Goal: Task Accomplishment & Management: Complete application form

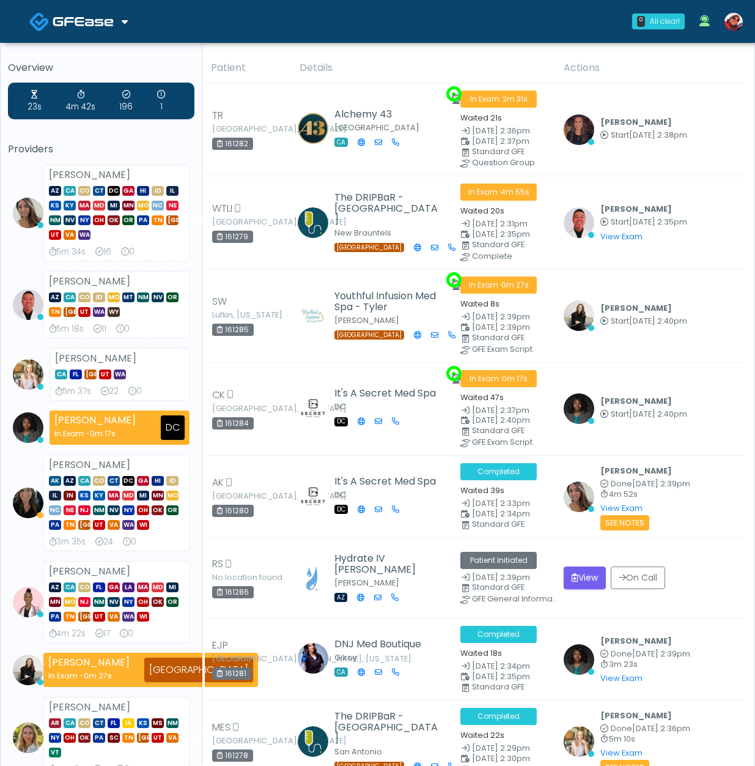
click at [736, 28] on img at bounding box center [734, 22] width 18 height 18
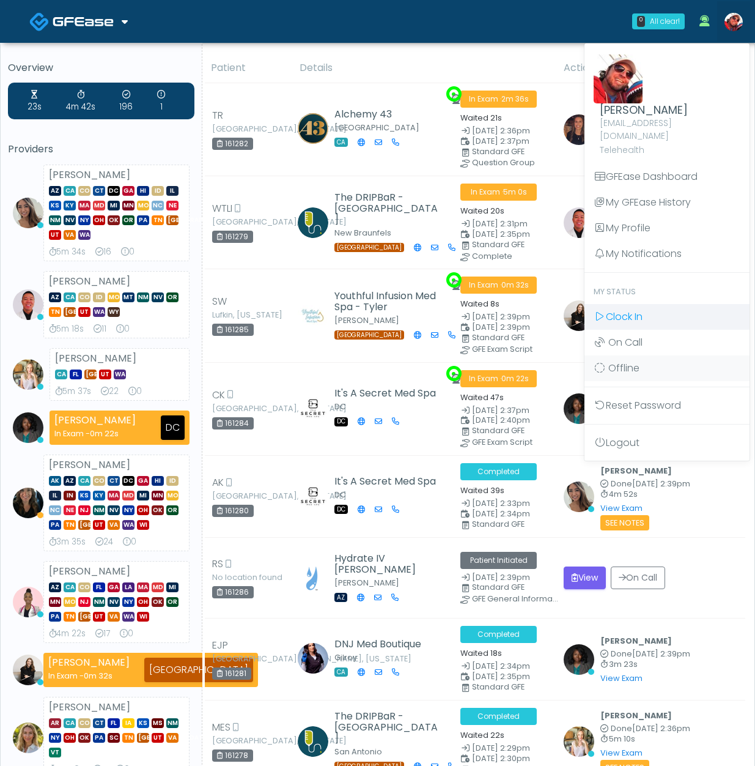
click at [646, 308] on link "Clock In" at bounding box center [667, 317] width 165 height 26
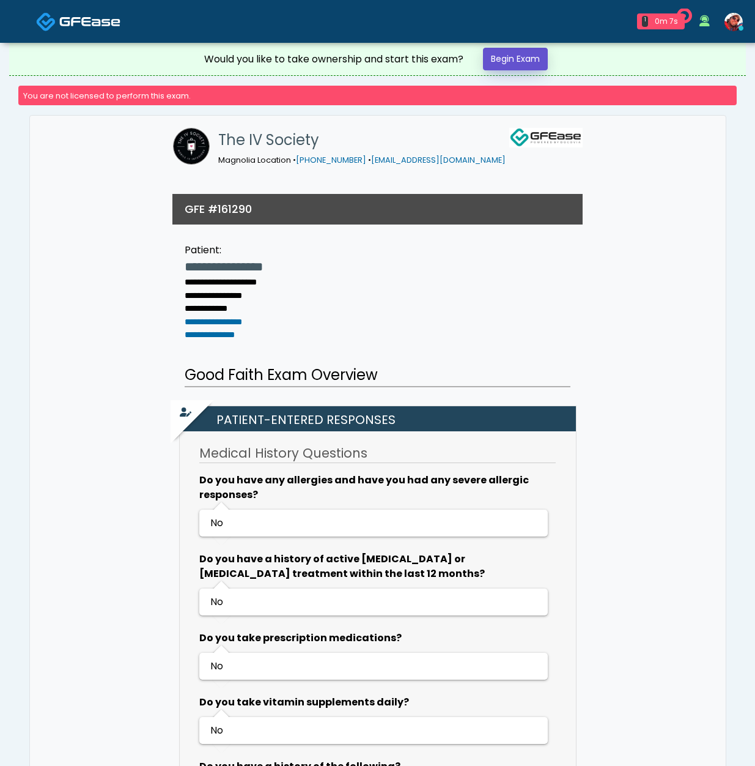
click at [517, 59] on link "Begin Exam" at bounding box center [515, 59] width 65 height 23
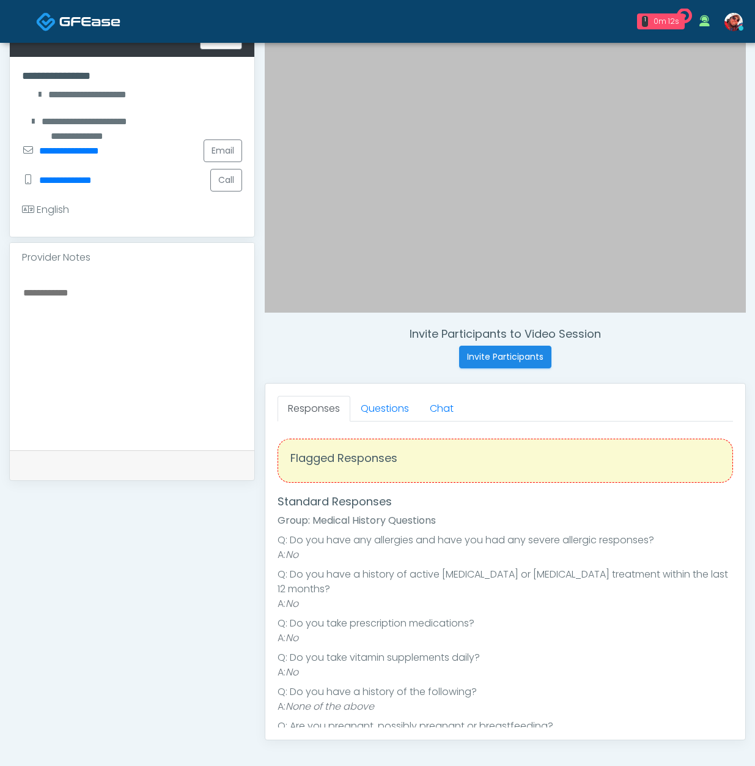
scroll to position [220, 0]
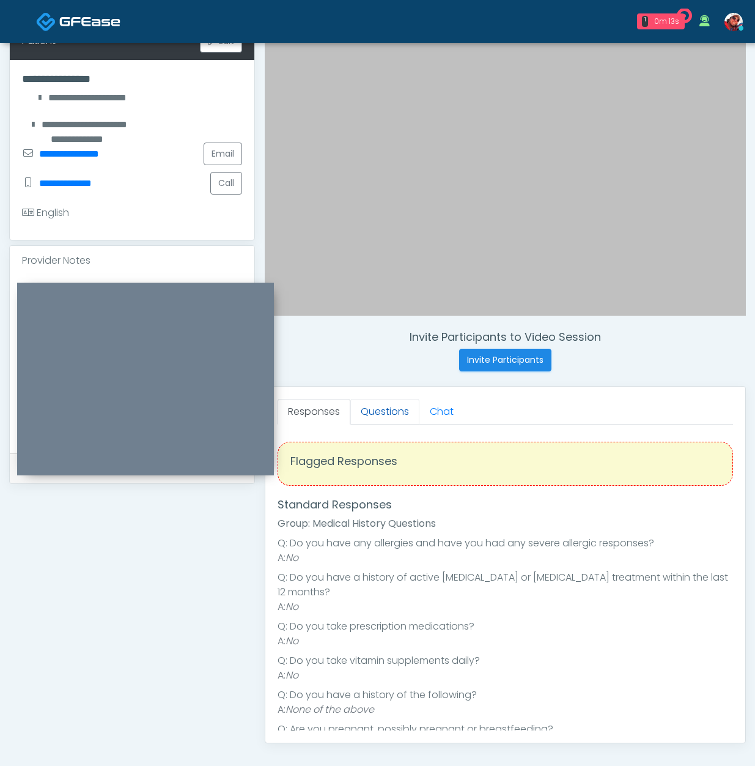
click at [391, 415] on link "Questions" at bounding box center [384, 412] width 69 height 26
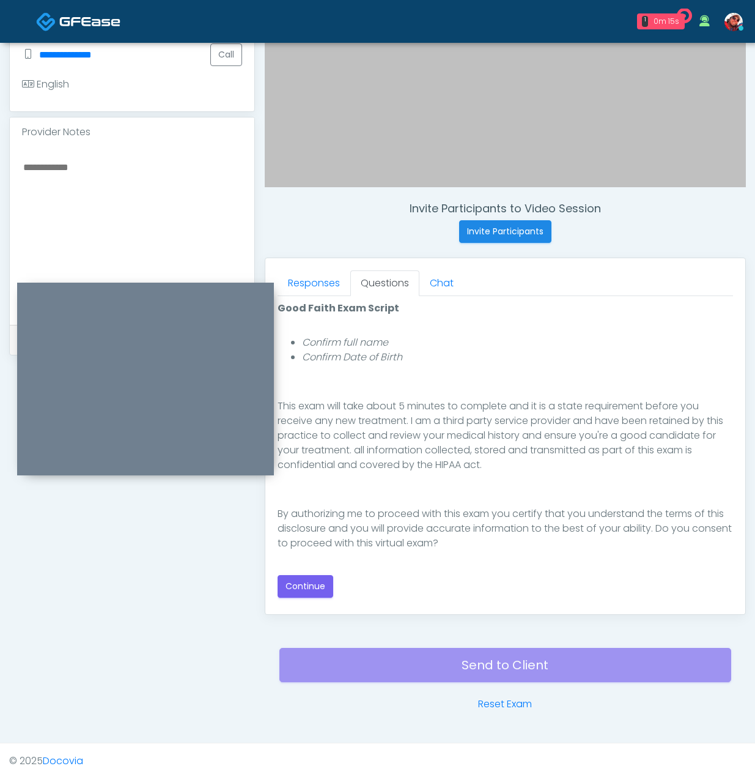
scroll to position [361, 0]
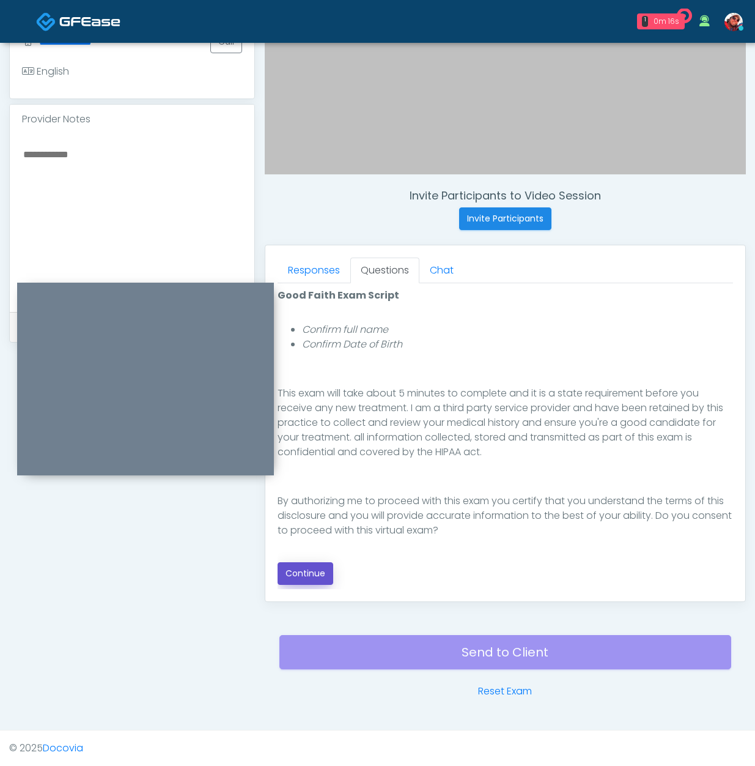
click at [310, 571] on button "Continue" at bounding box center [306, 573] width 56 height 23
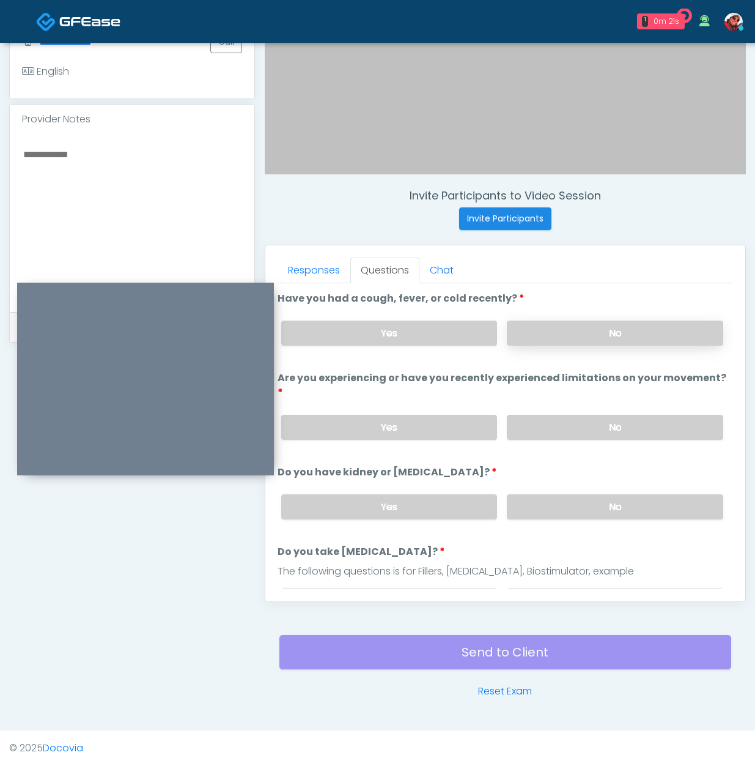
click at [626, 336] on label "No" at bounding box center [615, 332] width 216 height 25
click at [608, 417] on label "No" at bounding box center [615, 427] width 216 height 25
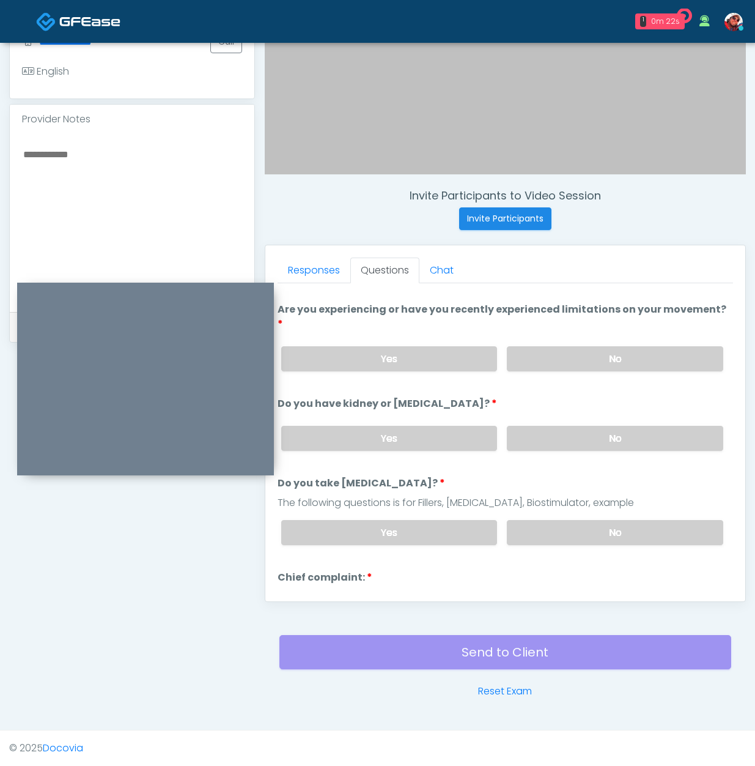
scroll to position [69, 0]
click at [603, 425] on label "No" at bounding box center [615, 437] width 216 height 25
click at [604, 519] on label "No" at bounding box center [615, 531] width 216 height 25
click at [317, 589] on label "Want Rehydration" at bounding box center [325, 596] width 95 height 15
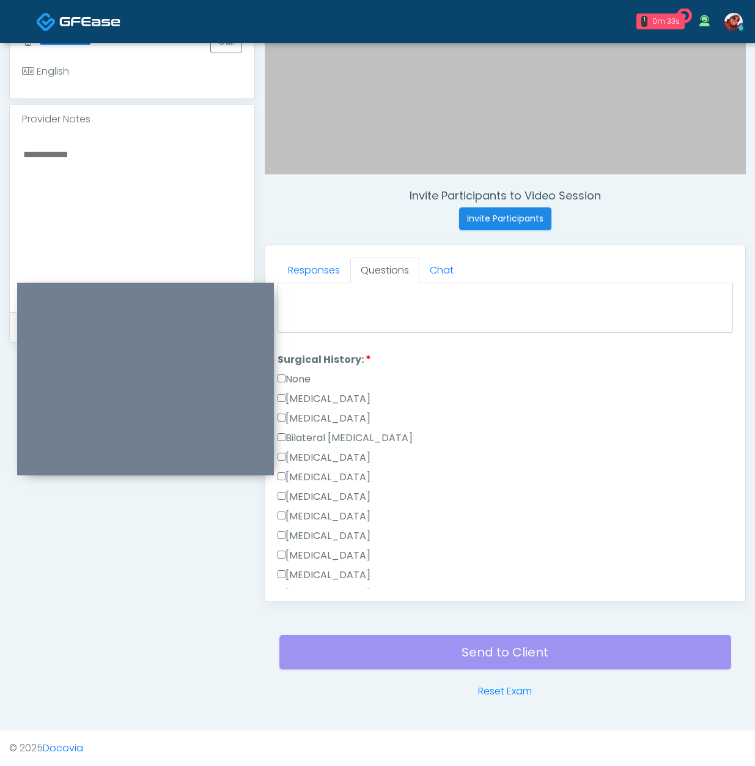
scroll to position [540, 0]
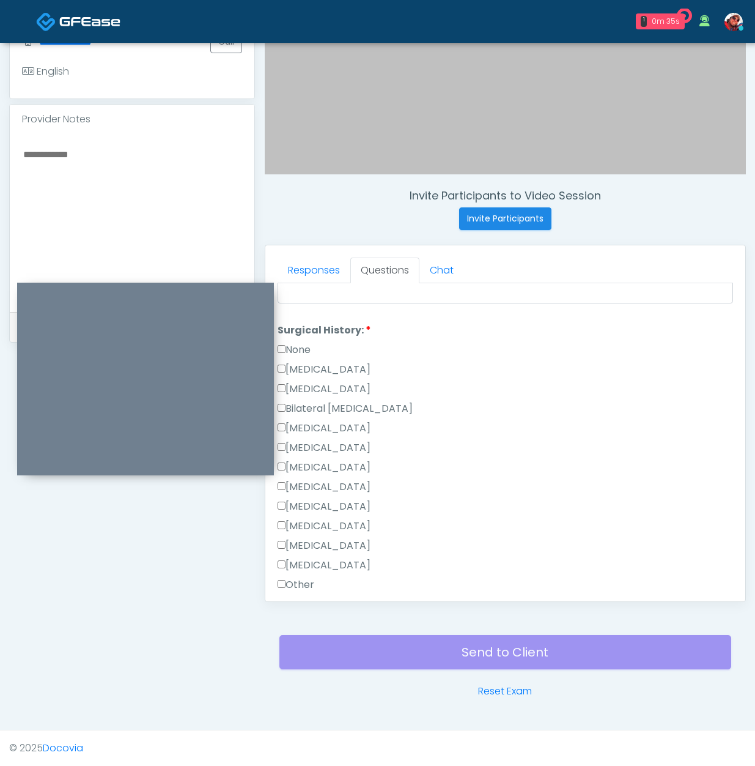
click at [296, 342] on label "None" at bounding box center [294, 349] width 33 height 15
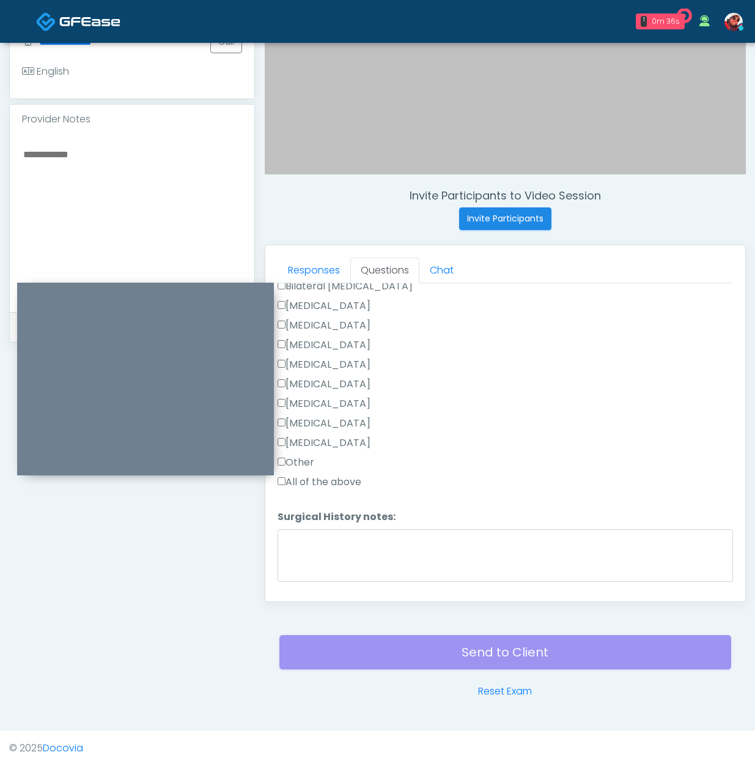
scroll to position [683, 0]
click at [308, 581] on button "Continue" at bounding box center [306, 592] width 56 height 23
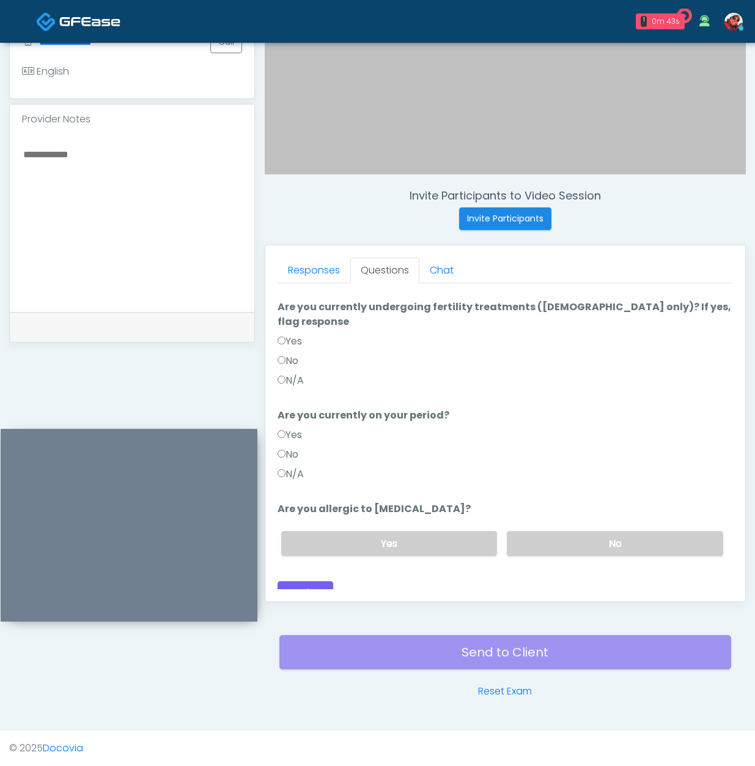
drag, startPoint x: 183, startPoint y: 287, endPoint x: 167, endPoint y: 434, distance: 147.1
click at [167, 434] on div at bounding box center [129, 525] width 257 height 193
click at [293, 447] on label "No" at bounding box center [288, 454] width 21 height 15
click at [577, 531] on label "No" at bounding box center [615, 543] width 216 height 25
click at [322, 581] on button "Continue" at bounding box center [306, 592] width 56 height 23
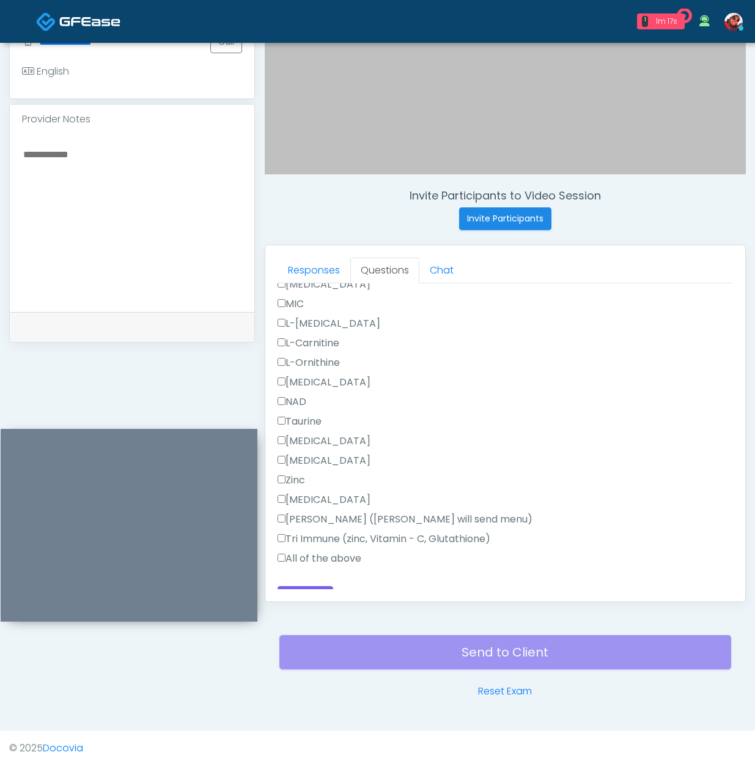
scroll to position [777, 0]
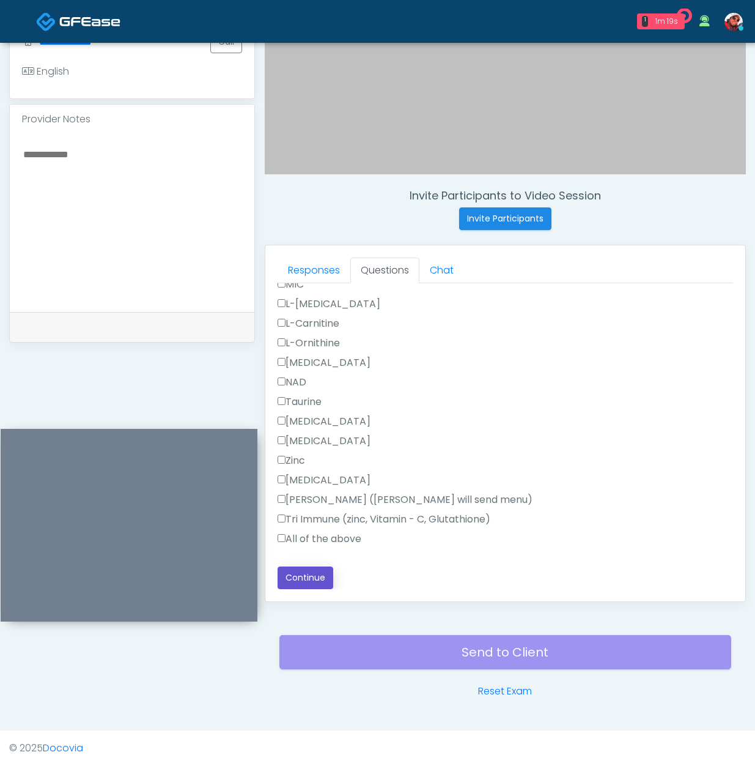
click at [311, 574] on button "Continue" at bounding box center [306, 577] width 56 height 23
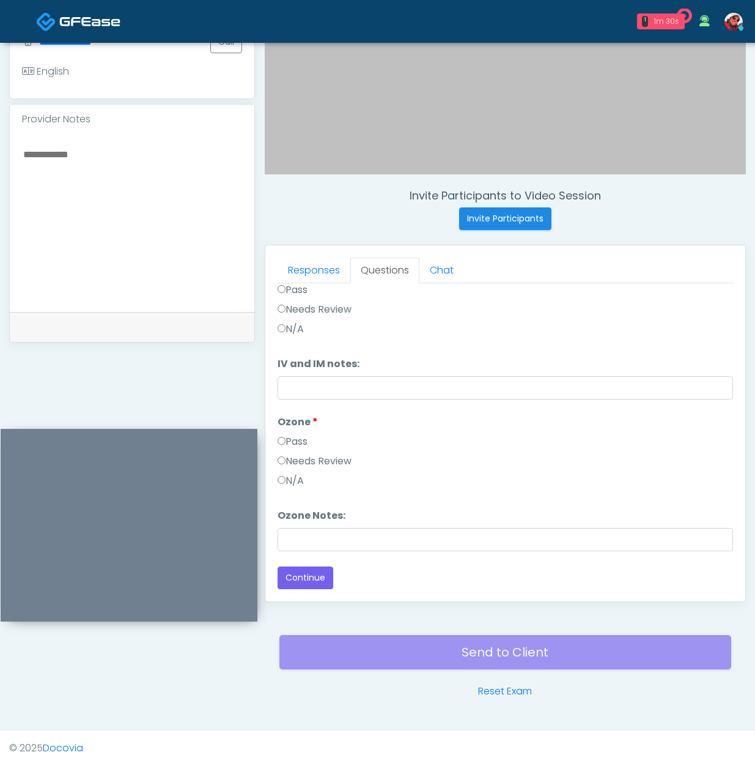
scroll to position [0, 0]
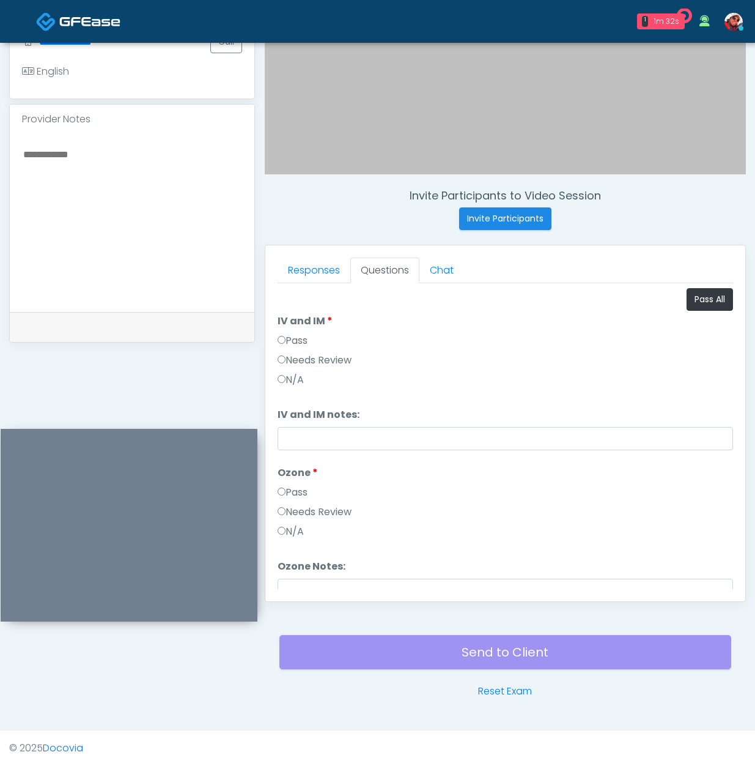
click at [287, 343] on label "Pass" at bounding box center [293, 340] width 30 height 15
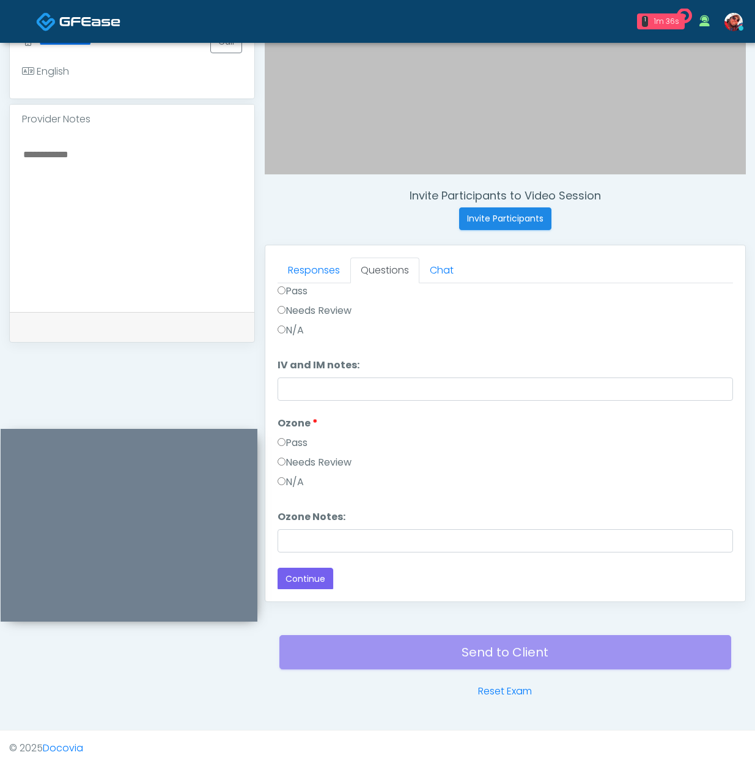
scroll to position [51, 0]
click at [303, 585] on button "Continue" at bounding box center [306, 577] width 56 height 23
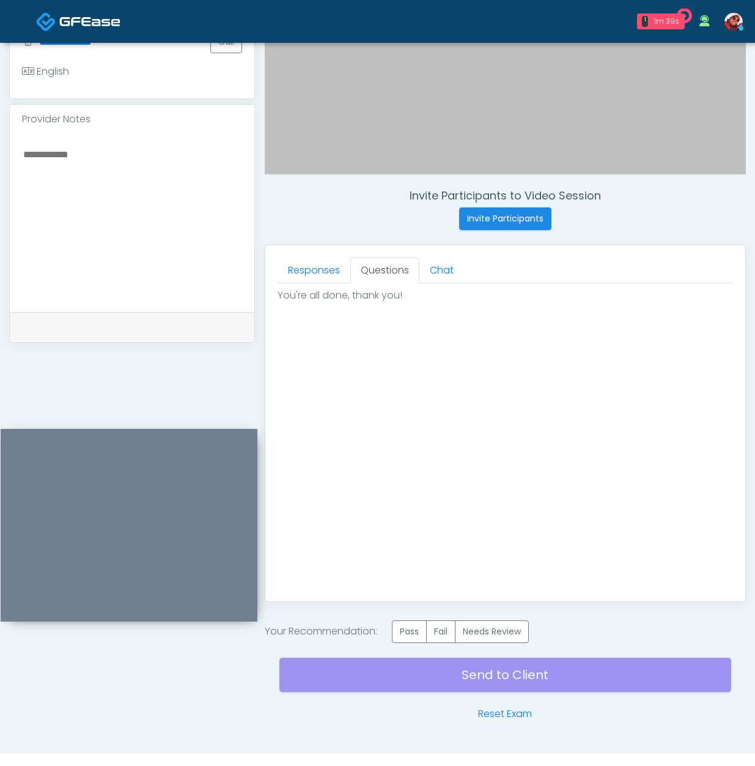
scroll to position [0, 0]
click at [135, 295] on textarea at bounding box center [132, 220] width 220 height 149
click at [410, 623] on label "Pass" at bounding box center [409, 631] width 35 height 23
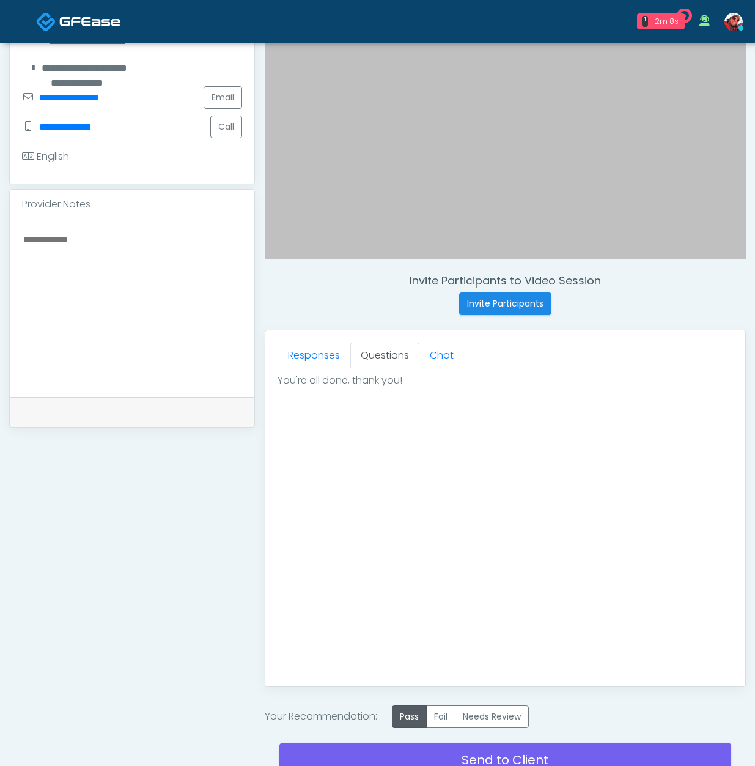
scroll to position [384, 0]
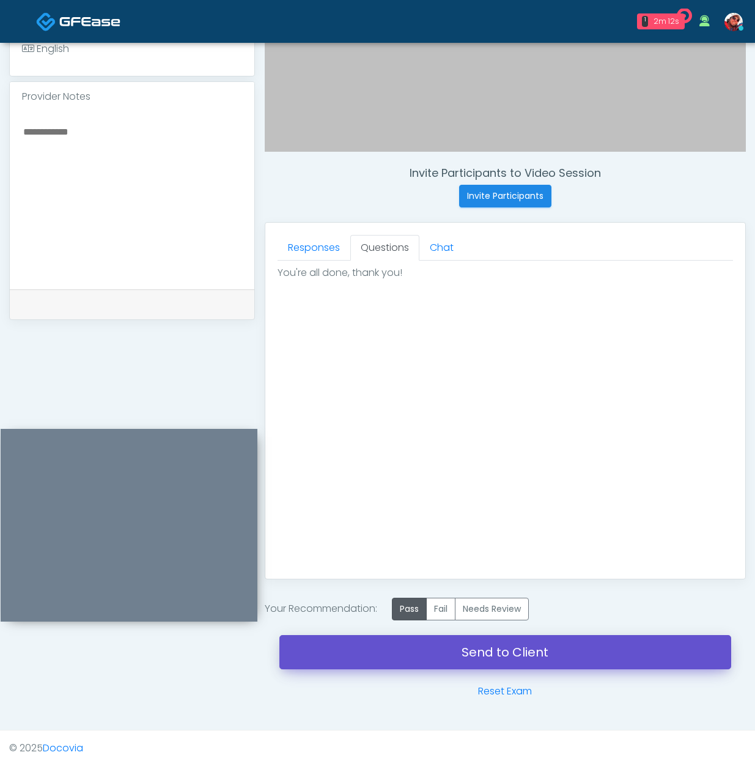
click at [439, 656] on link "Send to Client" at bounding box center [505, 652] width 452 height 34
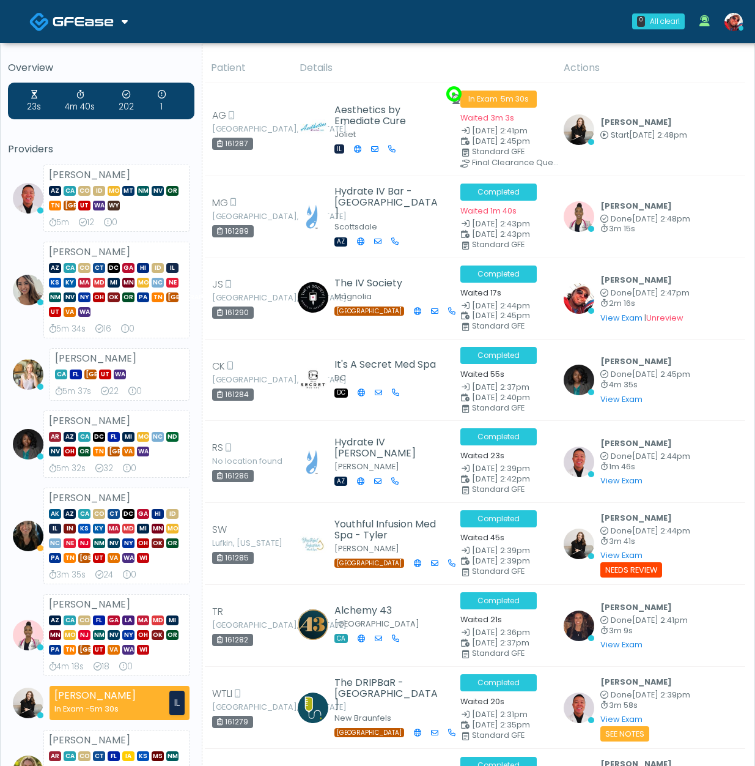
click at [84, 24] on img at bounding box center [83, 21] width 61 height 12
click at [106, 20] on img at bounding box center [83, 21] width 61 height 12
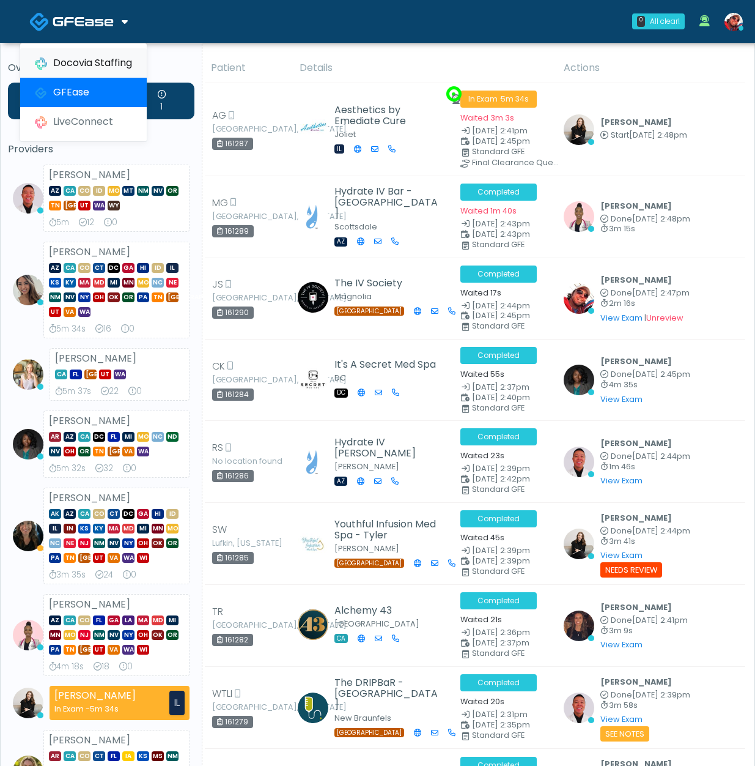
click at [104, 62] on link "Docovia Staffing" at bounding box center [83, 62] width 127 height 29
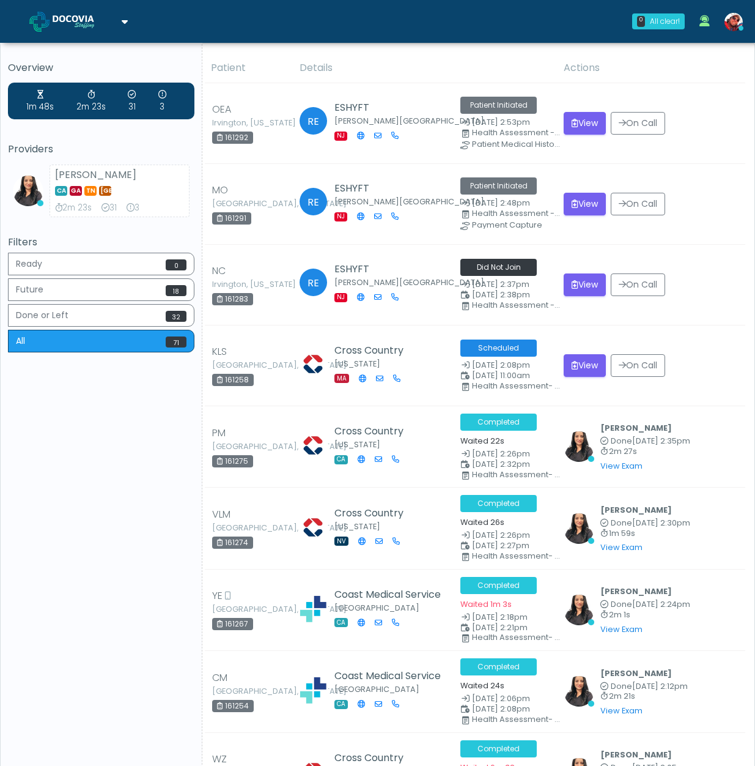
click at [114, 21] on span at bounding box center [85, 20] width 64 height 17
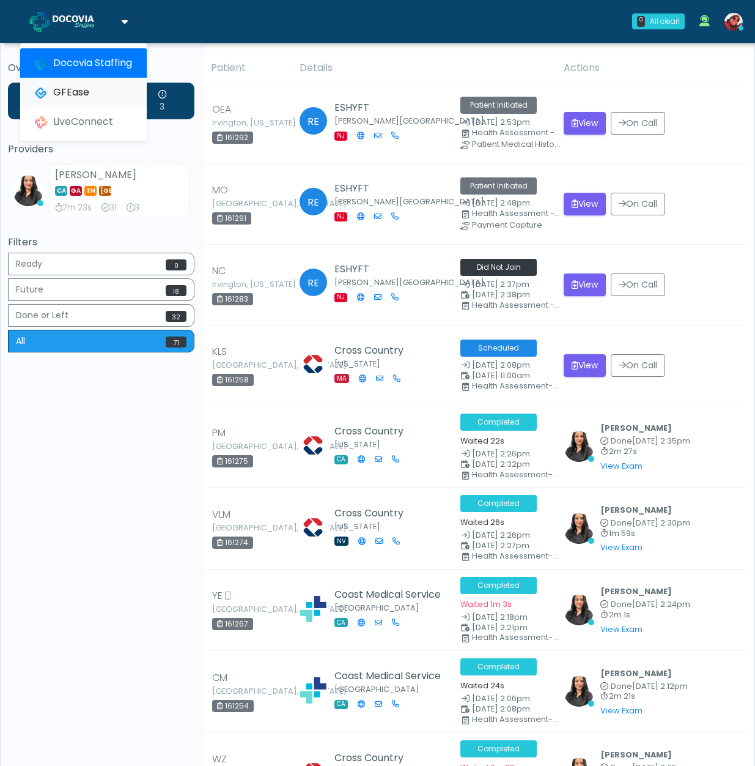
click at [82, 94] on link "GFEase" at bounding box center [83, 92] width 127 height 29
